Goal: Transaction & Acquisition: Purchase product/service

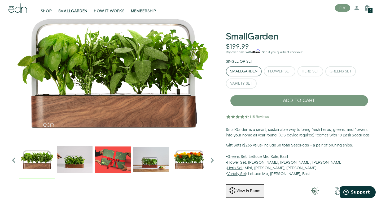
scroll to position [21, 0]
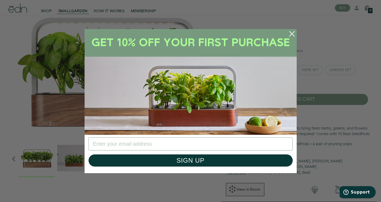
click at [291, 35] on circle "Close dialog" at bounding box center [292, 34] width 12 height 12
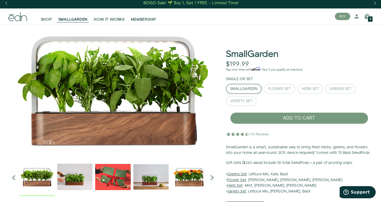
scroll to position [0, 0]
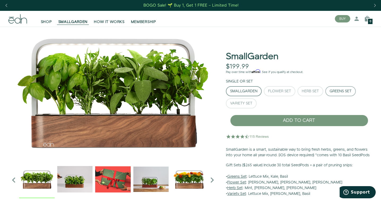
click at [343, 93] on div "Greens Set" at bounding box center [340, 92] width 22 height 4
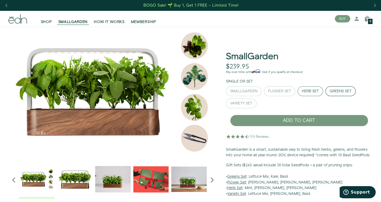
click at [314, 92] on div "Herb Set" at bounding box center [310, 92] width 17 height 4
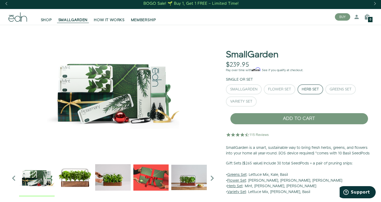
scroll to position [3, 0]
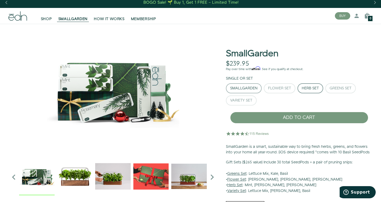
click at [246, 89] on div "SmallGarden" at bounding box center [243, 89] width 27 height 4
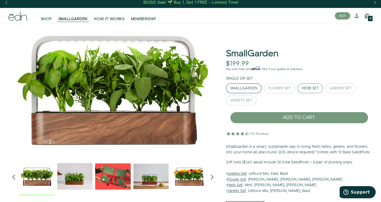
click at [300, 90] on button "Herb Set" at bounding box center [310, 88] width 26 height 10
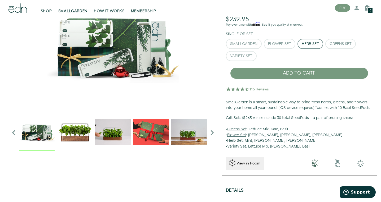
scroll to position [72, 0]
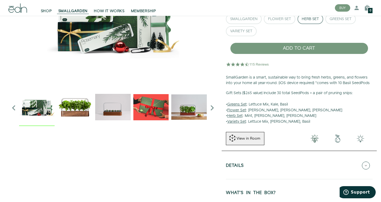
click at [45, 109] on img at bounding box center [37, 108] width 36 height 36
click at [154, 115] on img "3 / 6" at bounding box center [151, 108] width 36 height 36
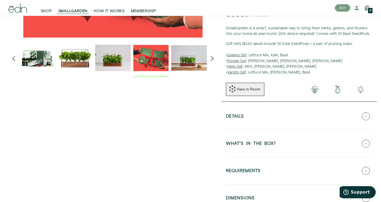
scroll to position [144, 0]
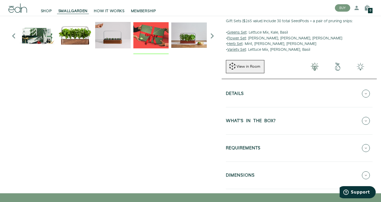
click at [284, 122] on button "WHAT'S IN THE BOX?" at bounding box center [299, 121] width 147 height 19
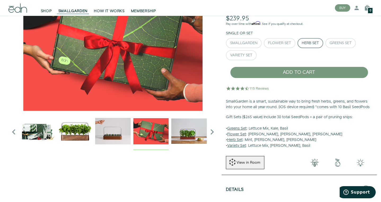
scroll to position [0, 0]
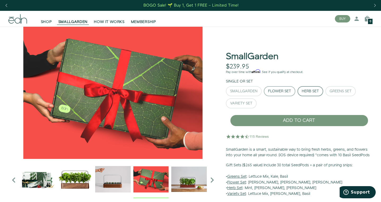
click at [280, 94] on button "Flower Set" at bounding box center [280, 91] width 32 height 10
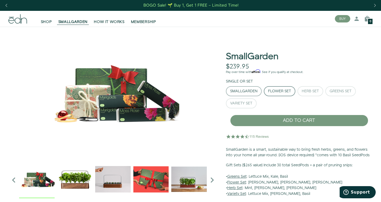
click at [255, 90] on div "SmallGarden" at bounding box center [243, 92] width 27 height 4
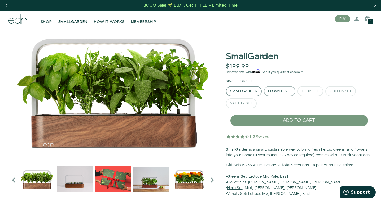
click at [286, 92] on div "Flower Set" at bounding box center [279, 92] width 23 height 4
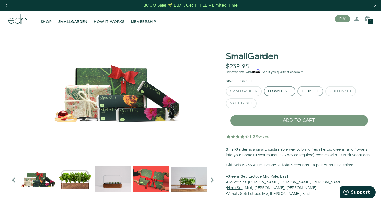
click at [311, 92] on div "Herb Set" at bounding box center [310, 92] width 17 height 4
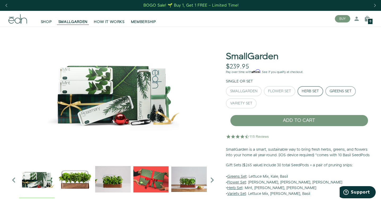
click at [342, 91] on div "Greens Set" at bounding box center [340, 92] width 22 height 4
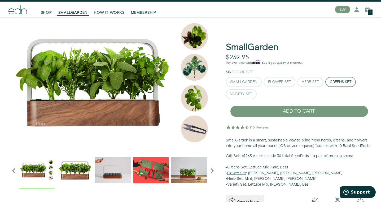
scroll to position [9, 0]
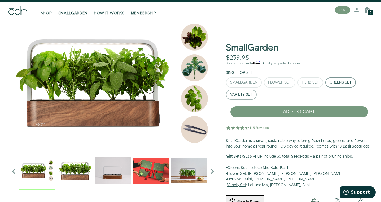
click at [249, 96] on div "Variety Set" at bounding box center [241, 95] width 22 height 4
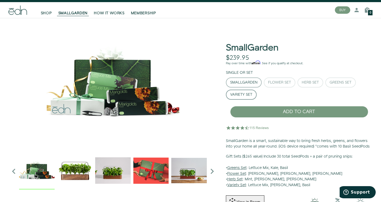
click at [249, 86] on button "SmallGarden" at bounding box center [244, 83] width 36 height 10
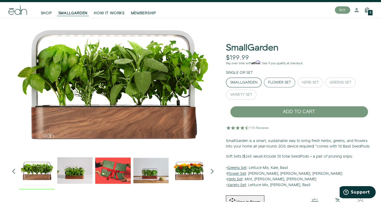
click at [280, 83] on div "Flower Set" at bounding box center [279, 83] width 23 height 4
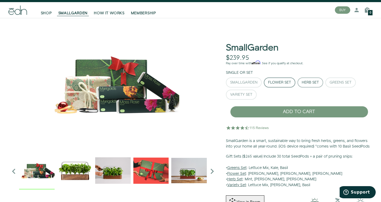
click at [308, 83] on div "Herb Set" at bounding box center [310, 83] width 17 height 4
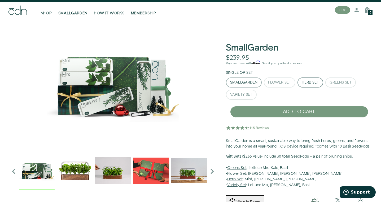
click at [249, 82] on div "SmallGarden" at bounding box center [243, 83] width 27 height 4
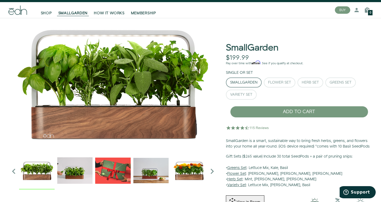
scroll to position [0, 0]
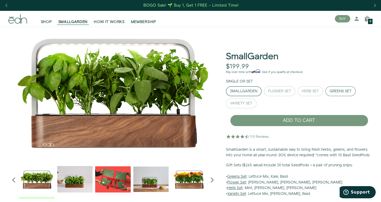
click at [332, 93] on div "Greens Set" at bounding box center [340, 92] width 22 height 4
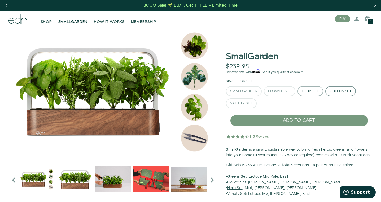
click at [310, 92] on div "Herb Set" at bounding box center [310, 92] width 17 height 4
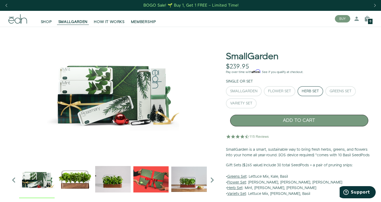
click at [291, 121] on button "ADD TO CART" at bounding box center [299, 121] width 138 height 12
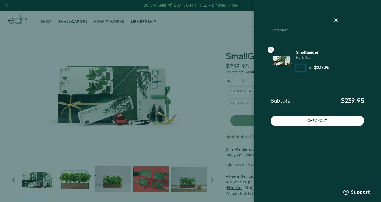
click at [300, 68] on input "1" at bounding box center [301, 68] width 10 height 7
type input "2"
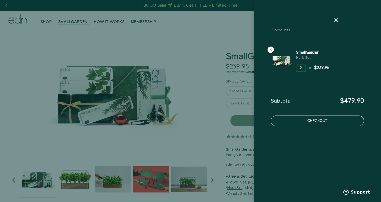
click at [333, 123] on button "Checkout" at bounding box center [317, 121] width 93 height 11
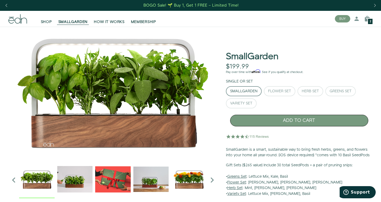
click at [277, 122] on button "ADD TO CART" at bounding box center [299, 121] width 138 height 12
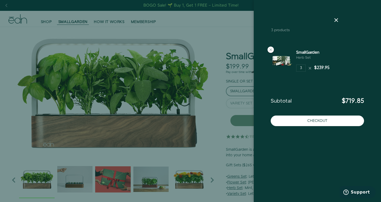
click at [311, 67] on icon at bounding box center [310, 68] width 4 height 4
click at [311, 68] on icon at bounding box center [310, 68] width 4 height 4
click at [271, 47] on div at bounding box center [270, 50] width 6 height 6
click at [271, 50] on icon at bounding box center [270, 50] width 4 height 4
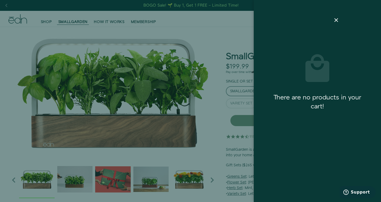
click at [239, 106] on div at bounding box center [190, 101] width 381 height 202
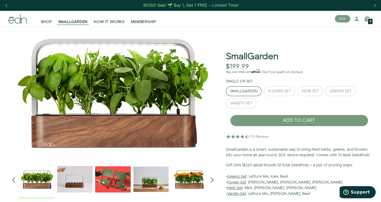
click at [250, 91] on div "SmallGarden" at bounding box center [243, 92] width 27 height 4
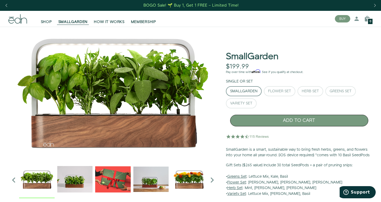
click at [255, 118] on button "ADD TO CART" at bounding box center [299, 121] width 138 height 12
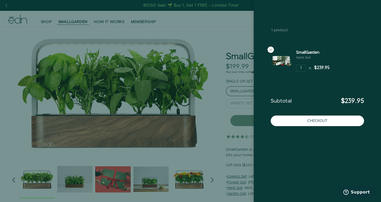
click at [337, 19] on icon at bounding box center [336, 20] width 6 height 6
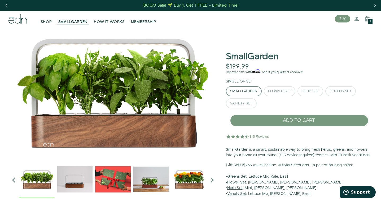
click at [253, 91] on div "SmallGarden" at bounding box center [243, 92] width 27 height 4
click at [264, 130] on div "ADD TO CART" at bounding box center [299, 122] width 147 height 19
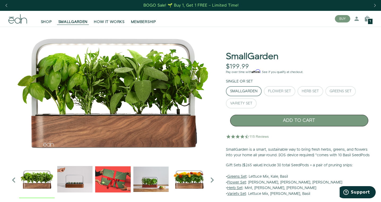
click at [267, 120] on button "ADD TO CART" at bounding box center [299, 121] width 138 height 12
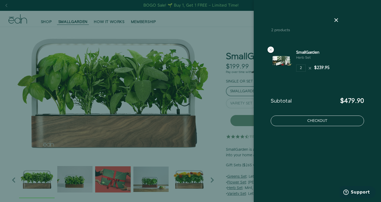
click at [315, 122] on button "Checkout" at bounding box center [317, 121] width 93 height 11
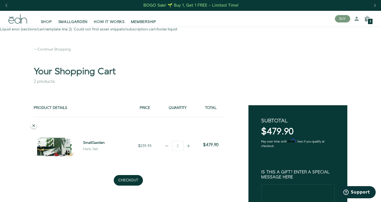
click at [33, 125] on icon at bounding box center [34, 126] width 4 height 4
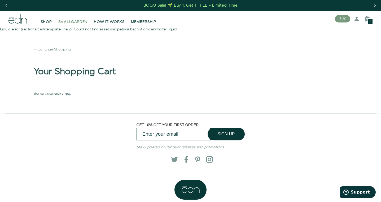
click at [76, 20] on span "SMALLGARDEN" at bounding box center [72, 21] width 29 height 5
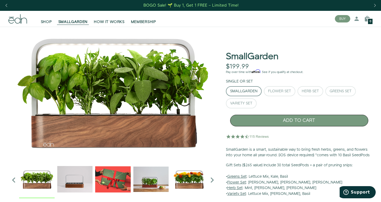
click at [279, 120] on button "ADD TO CART" at bounding box center [299, 121] width 138 height 12
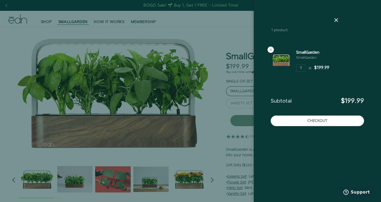
click at [249, 121] on div at bounding box center [190, 101] width 381 height 202
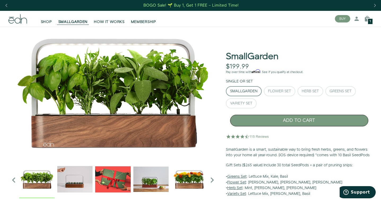
click at [254, 121] on button "ADD TO CART" at bounding box center [299, 121] width 138 height 12
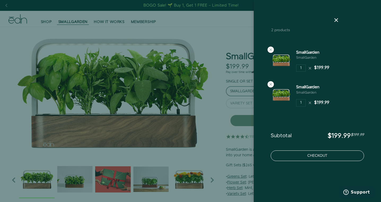
click at [309, 157] on button "Checkout" at bounding box center [317, 156] width 93 height 11
